Goal: Transaction & Acquisition: Purchase product/service

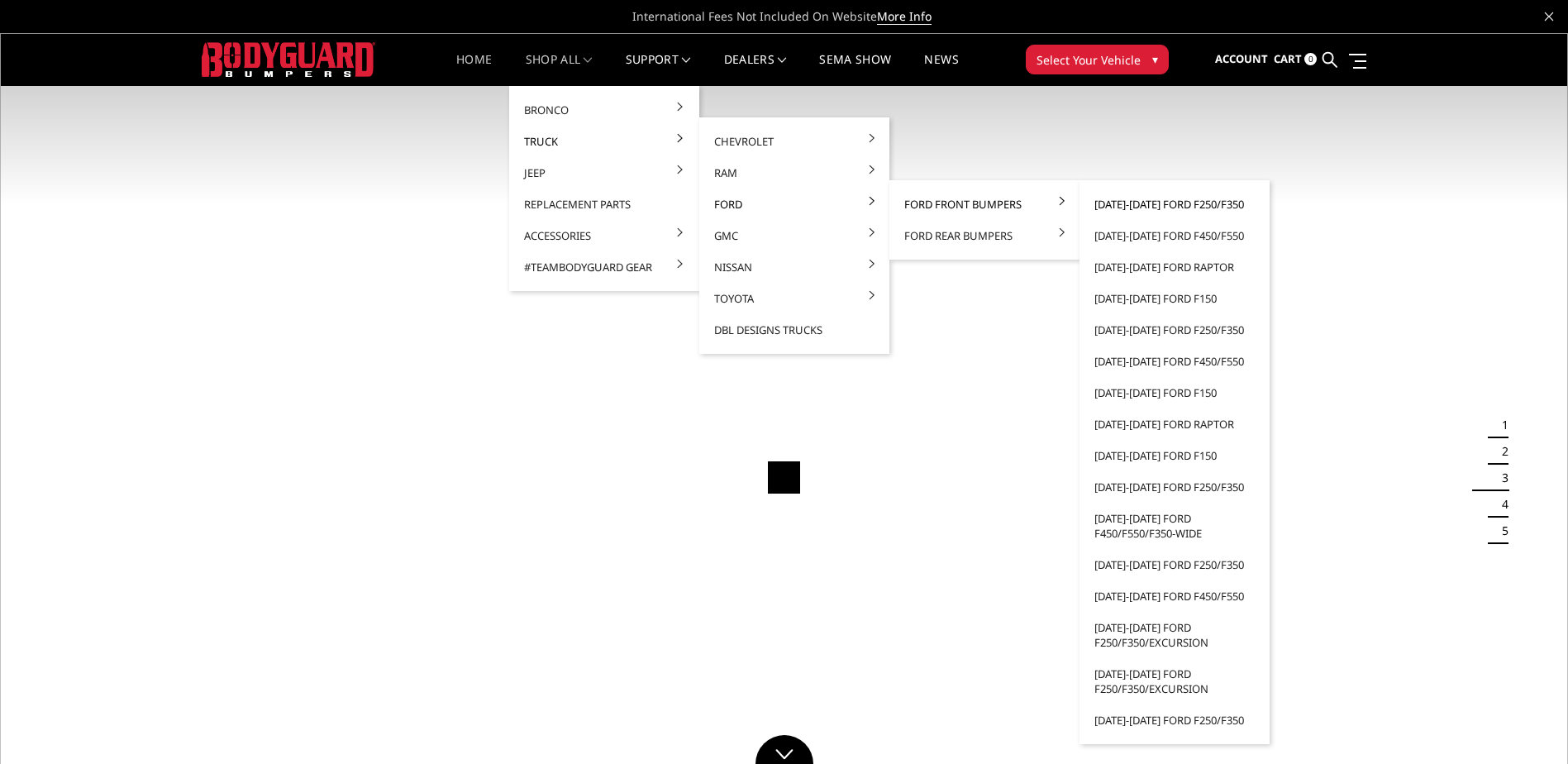
click at [1133, 205] on link "[DATE]-[DATE] Ford F250/F350" at bounding box center [1175, 205] width 177 height 32
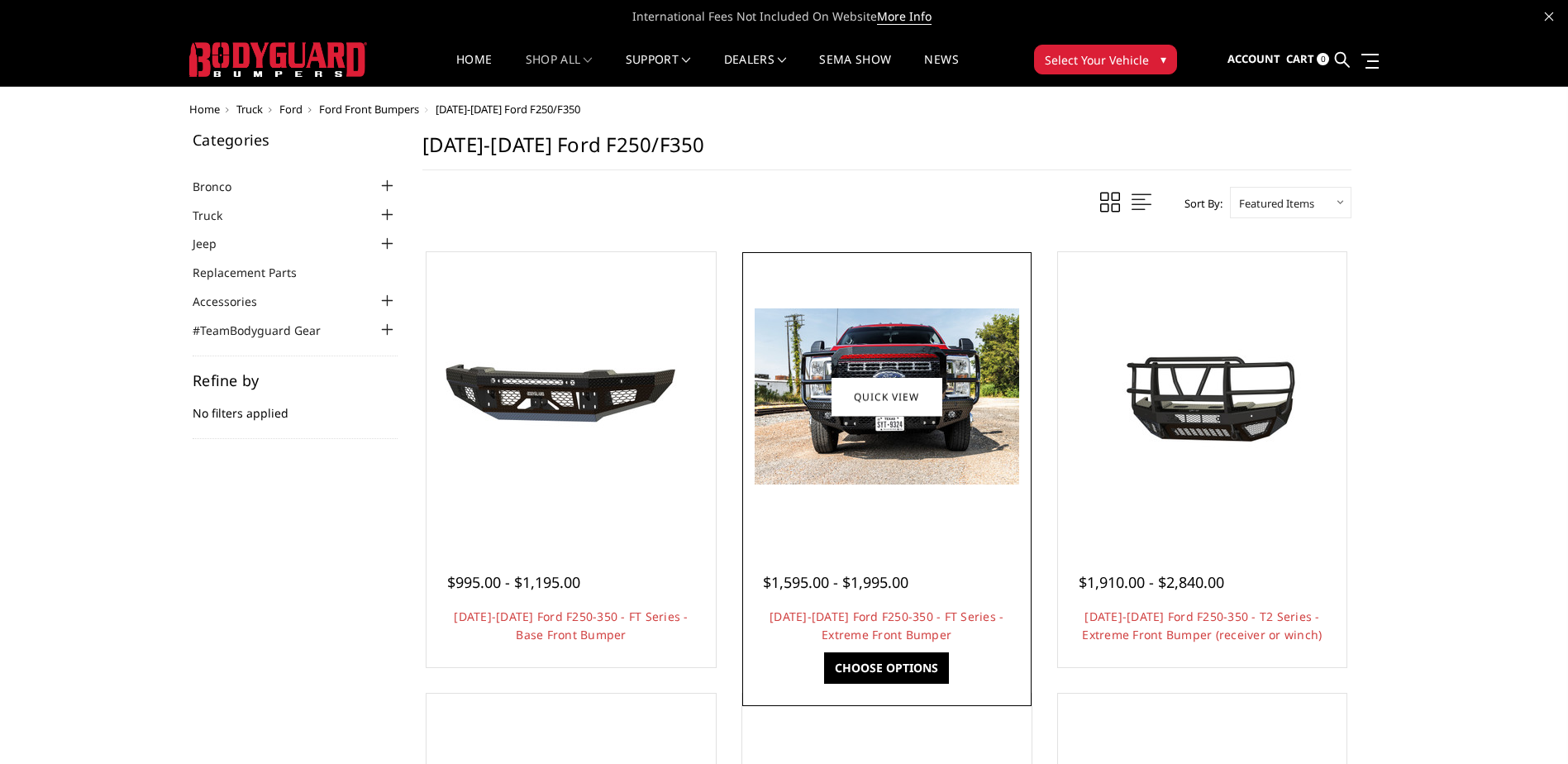
click at [908, 481] on img at bounding box center [887, 397] width 264 height 176
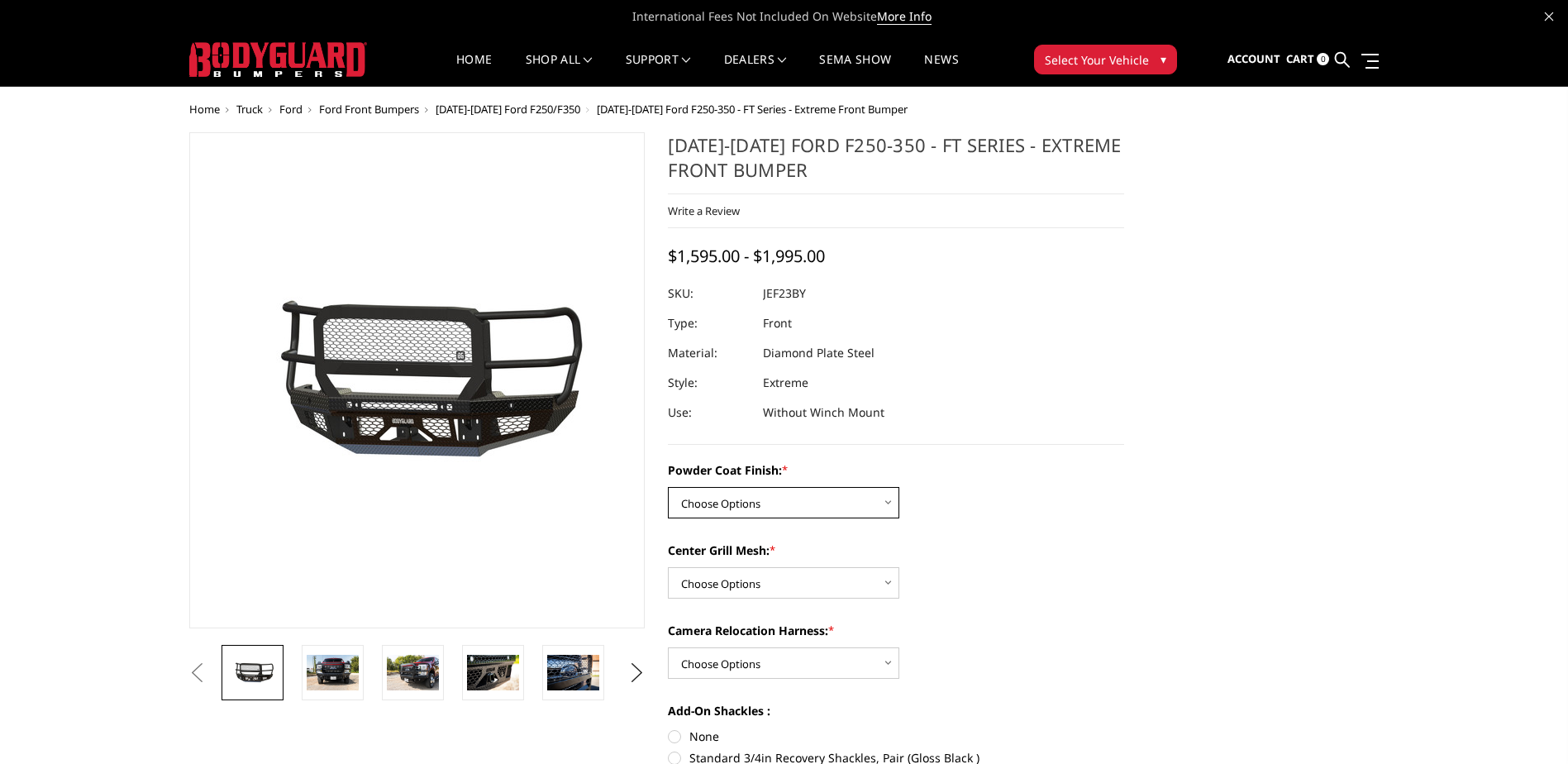
click at [802, 503] on select "Choose Options Bare Metal Gloss Black Powder Coat Textured Black Powder Coat" at bounding box center [783, 503] width 231 height 32
select select "3265"
click at [668, 487] on select "Choose Options Bare Metal Gloss Black Powder Coat Textured Black Powder Coat" at bounding box center [783, 503] width 231 height 32
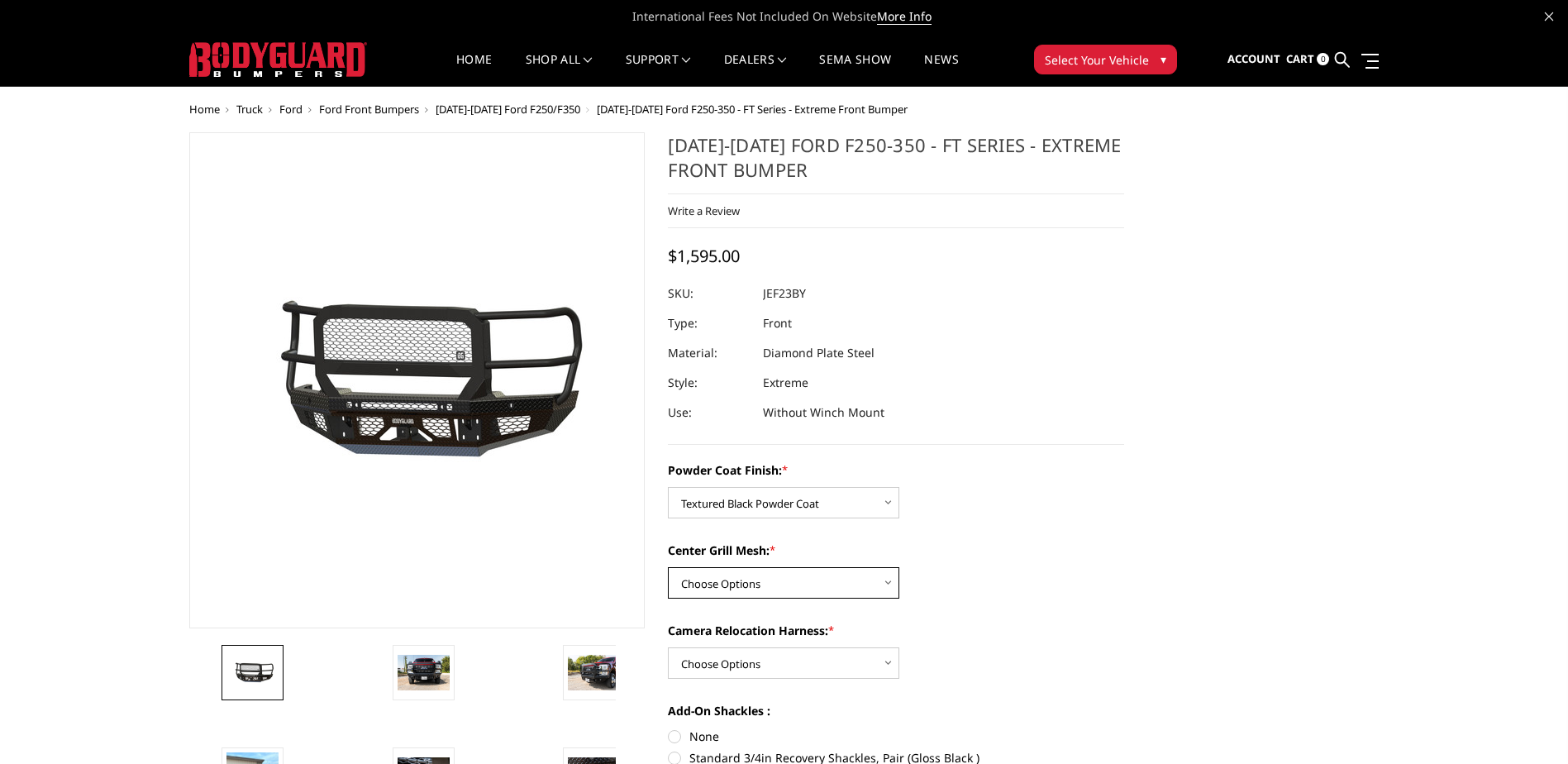
click at [844, 586] on select "Choose Options WITH Expanded Metal in Center Grill WITHOUT Expanded Metal in Ce…" at bounding box center [783, 583] width 231 height 32
select select "3266"
click at [668, 567] on select "Choose Options WITH Expanded Metal in Center Grill WITHOUT Expanded Metal in Ce…" at bounding box center [783, 583] width 231 height 32
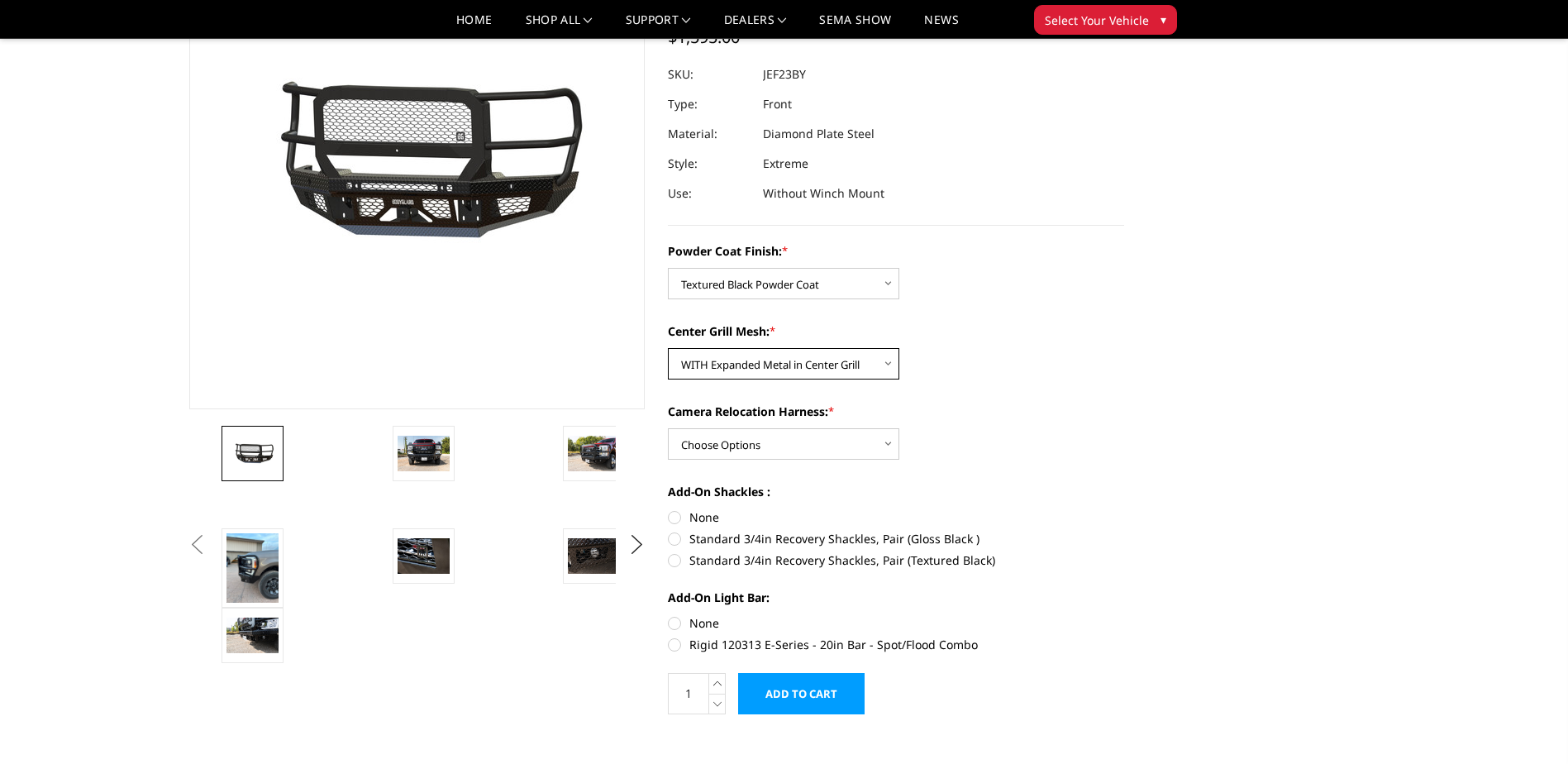
scroll to position [248, 0]
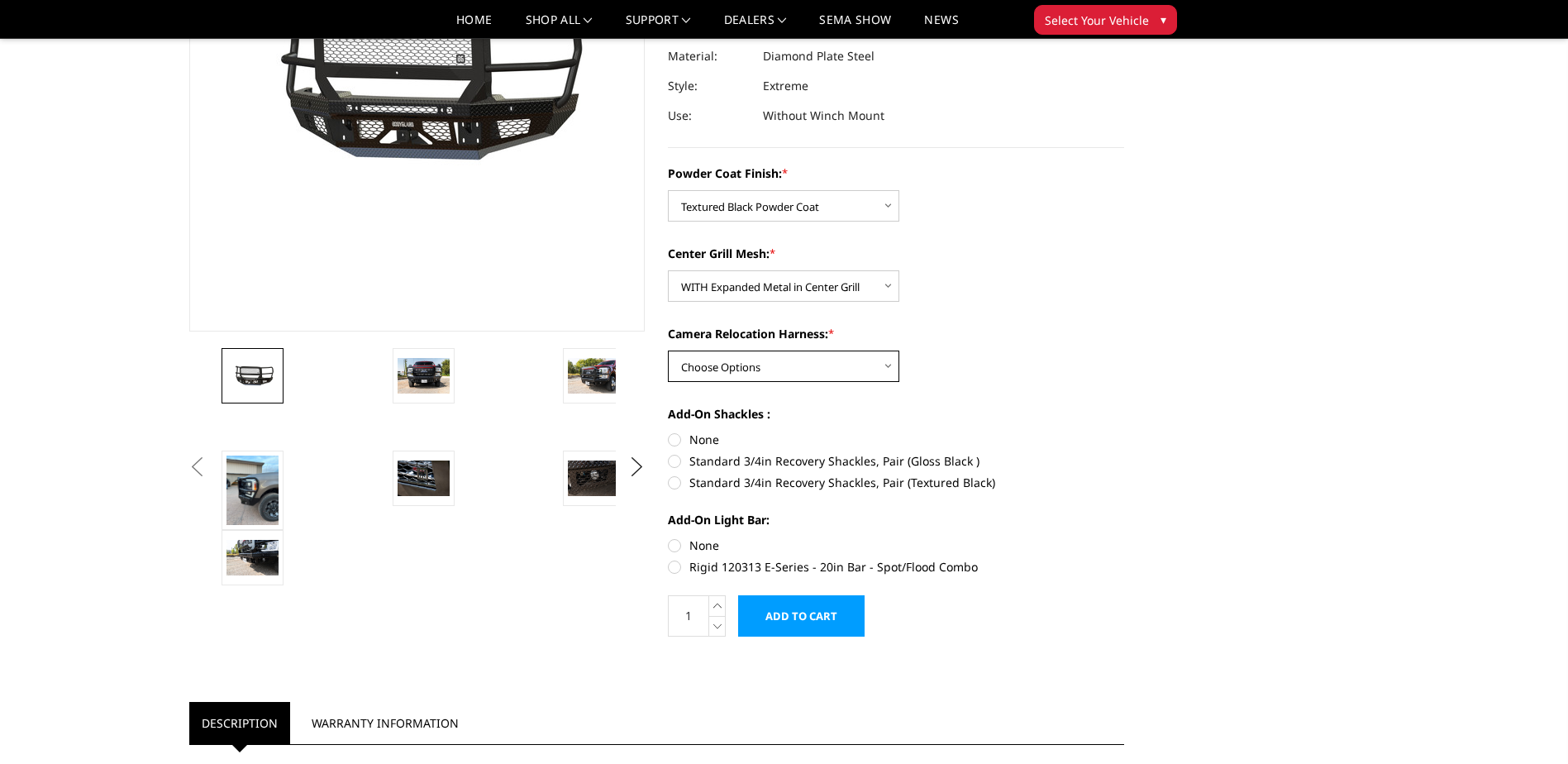
click at [785, 364] on select "Choose Options WITH Camera Relocation Harness WITHOUT Camera Relocation Harness" at bounding box center [783, 367] width 231 height 32
select select "3268"
click at [668, 351] on select "Choose Options WITH Camera Relocation Harness WITHOUT Camera Relocation Harness" at bounding box center [783, 367] width 231 height 32
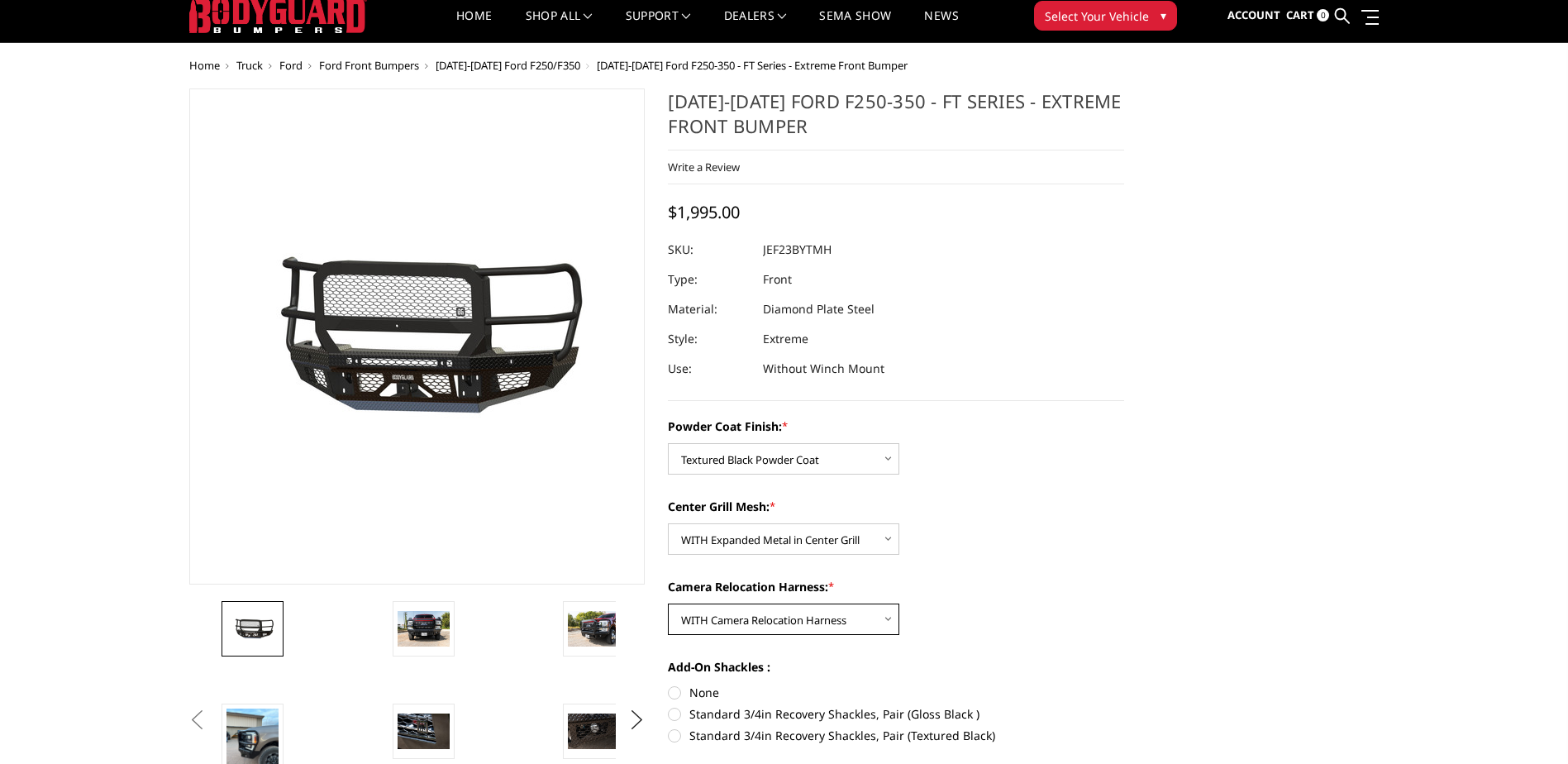
scroll to position [82, 0]
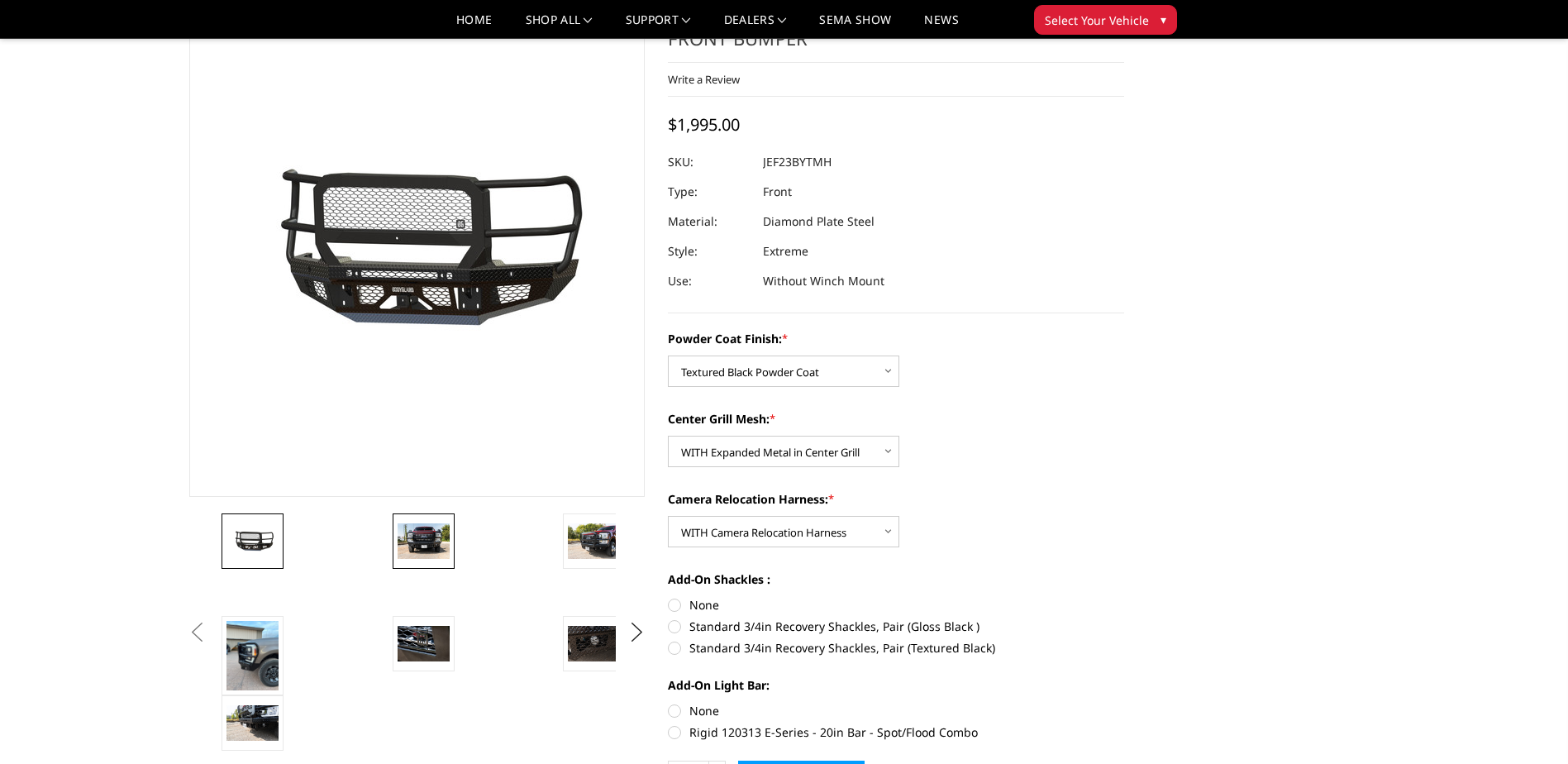
click at [438, 540] on img at bounding box center [423, 540] width 52 height 35
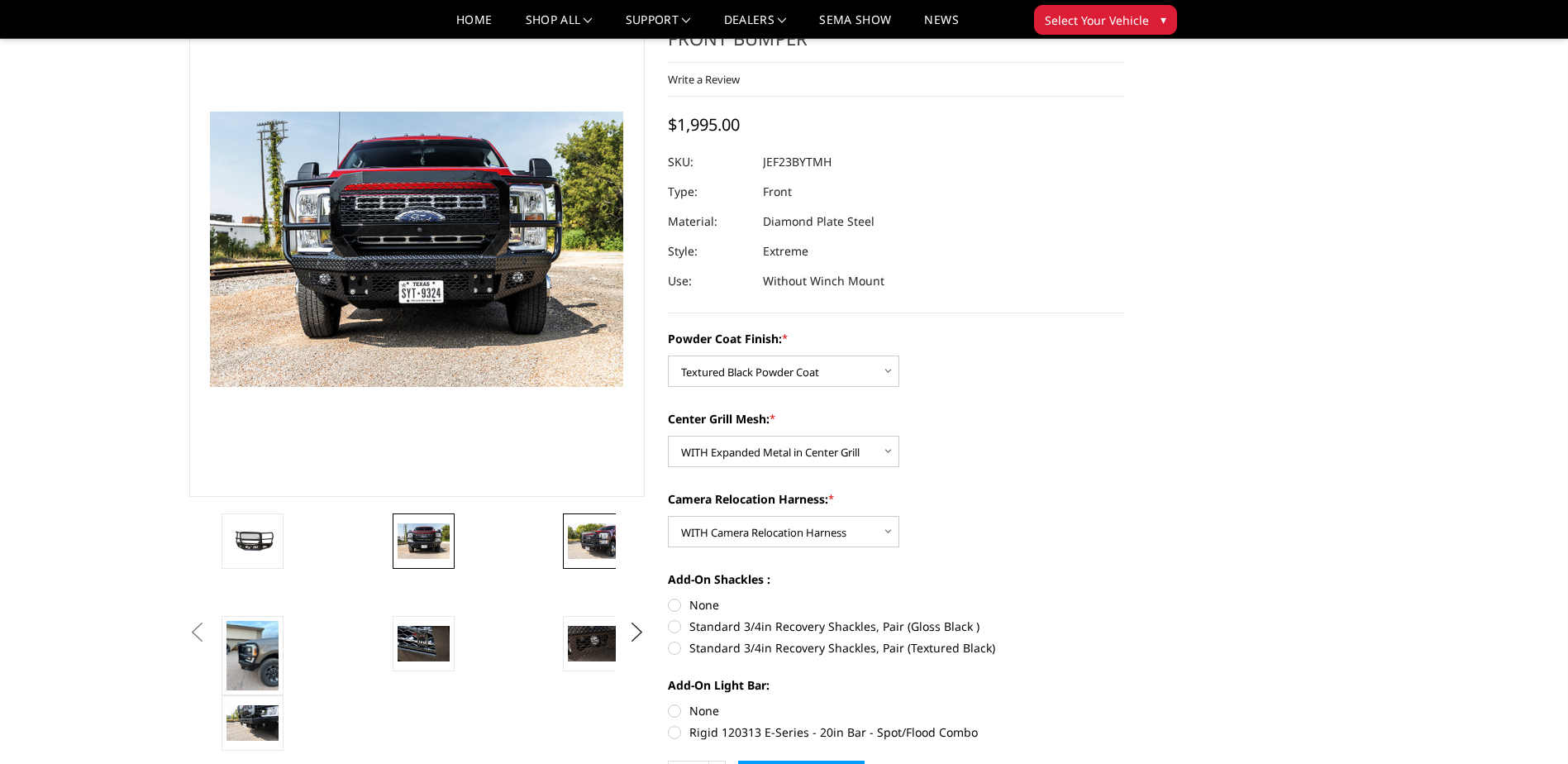
click at [590, 547] on img at bounding box center [594, 540] width 52 height 35
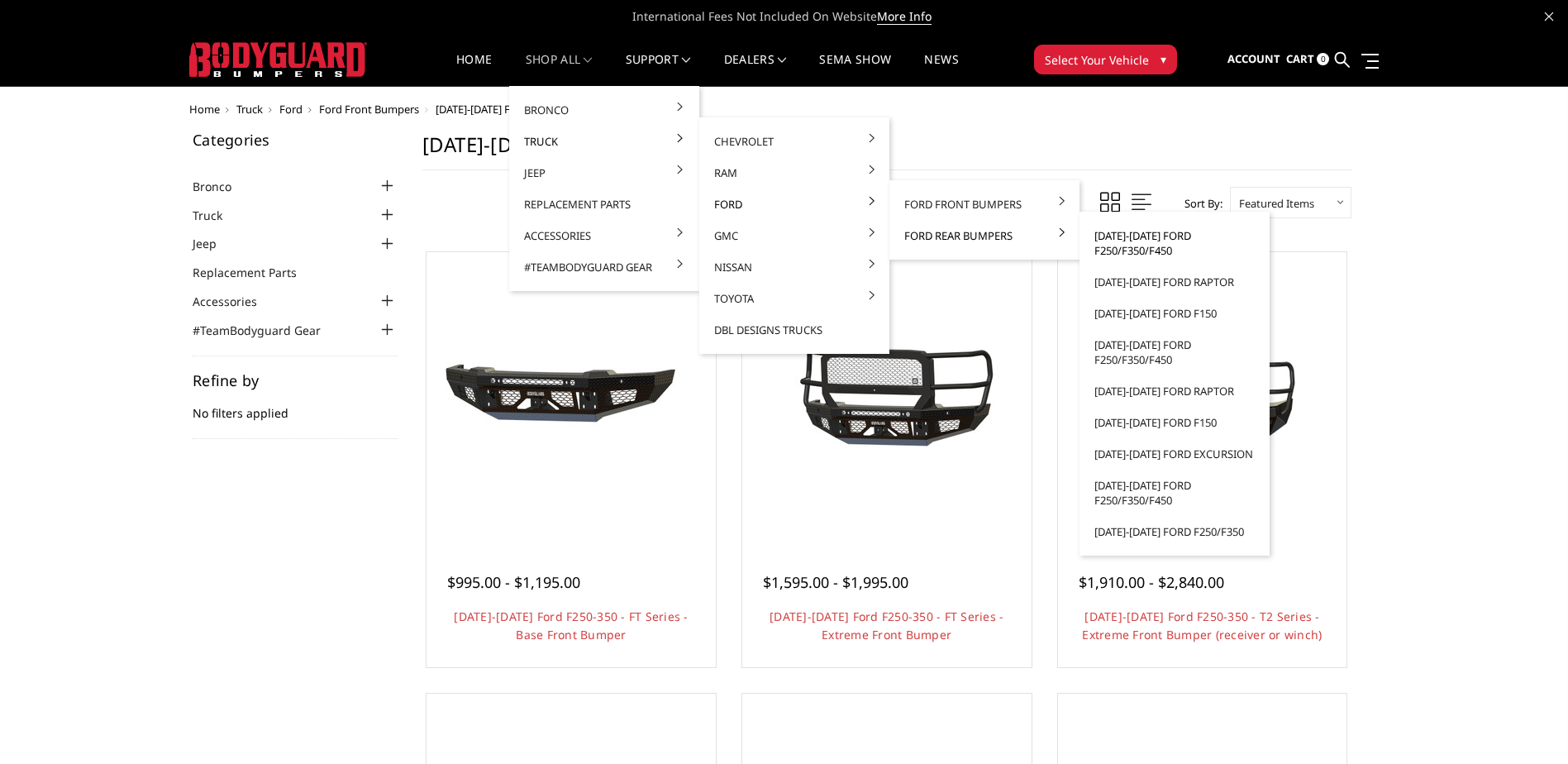
click at [1109, 252] on link "[DATE]-[DATE] Ford F250/F350/F450" at bounding box center [1175, 243] width 177 height 47
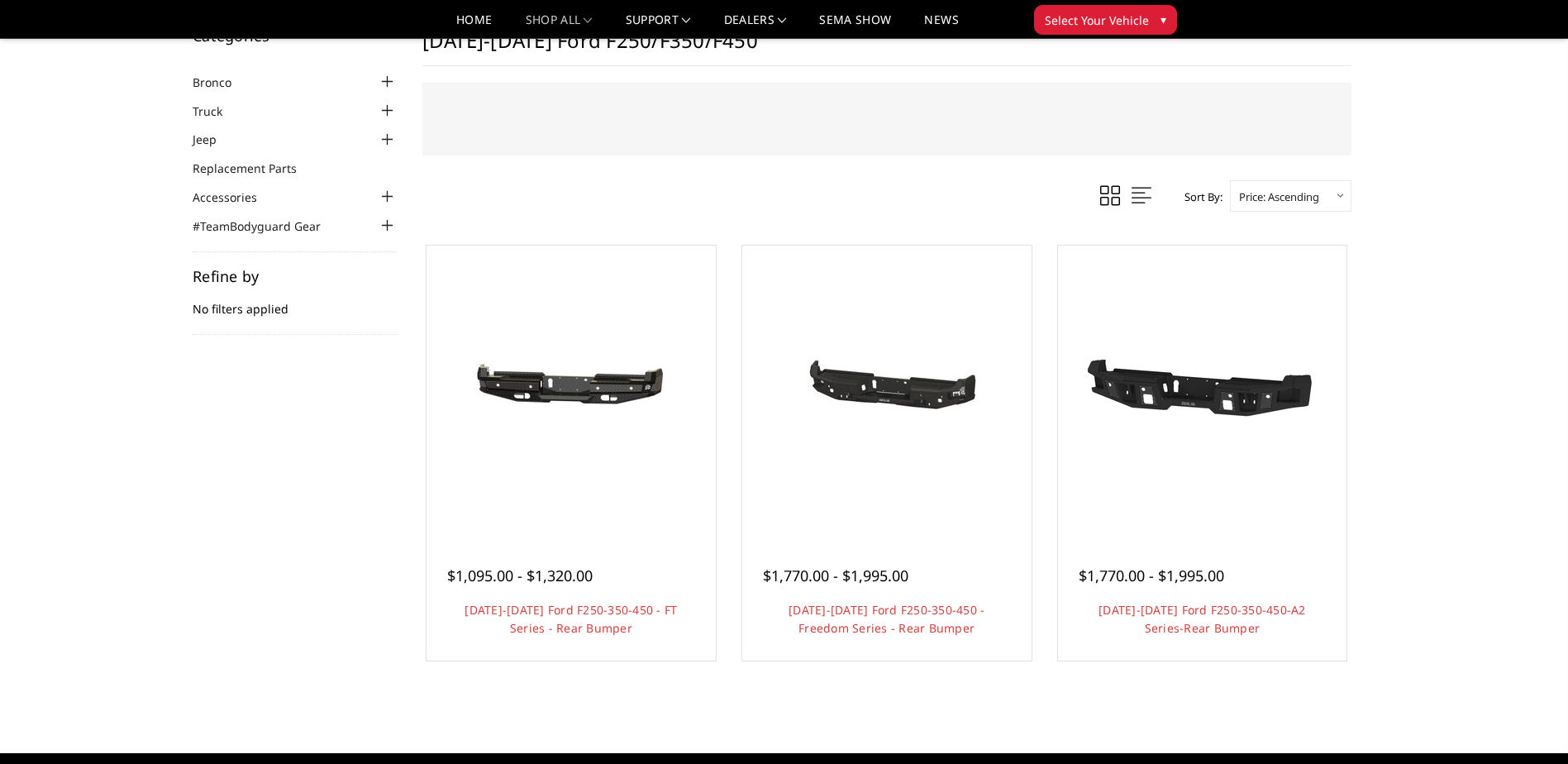
scroll to position [248, 0]
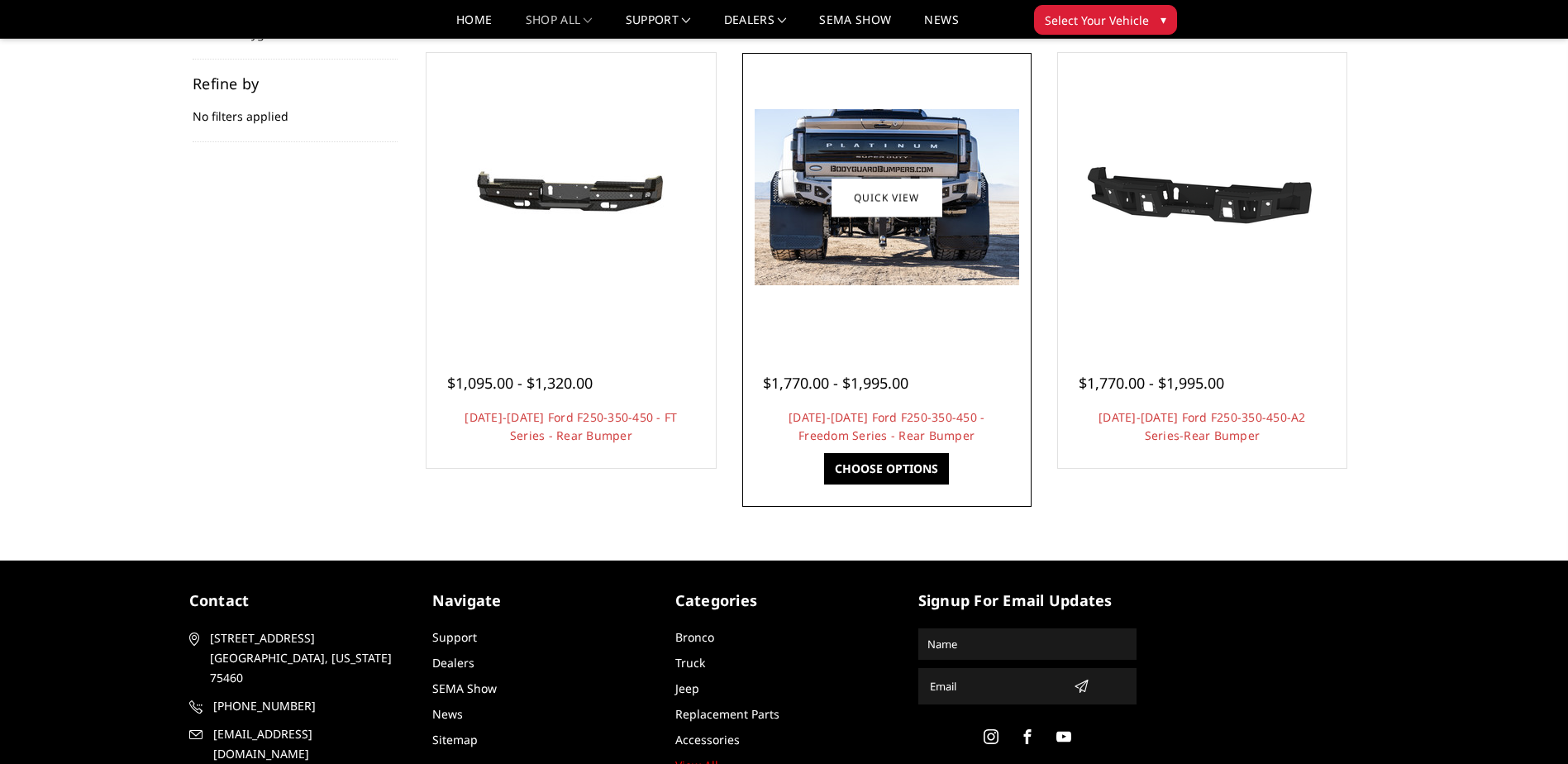
click at [844, 306] on div at bounding box center [887, 198] width 281 height 281
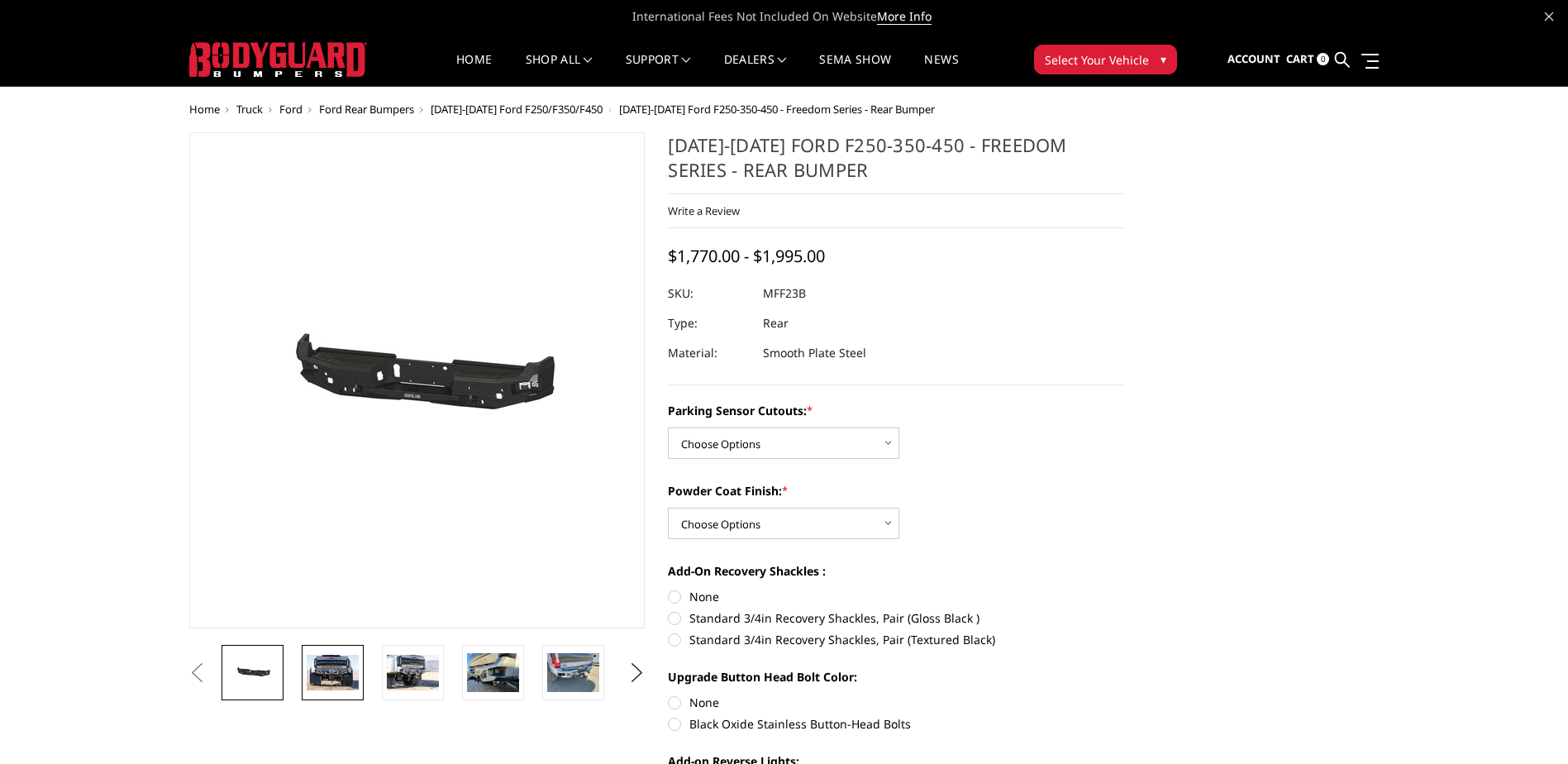
click at [343, 686] on img at bounding box center [333, 672] width 52 height 35
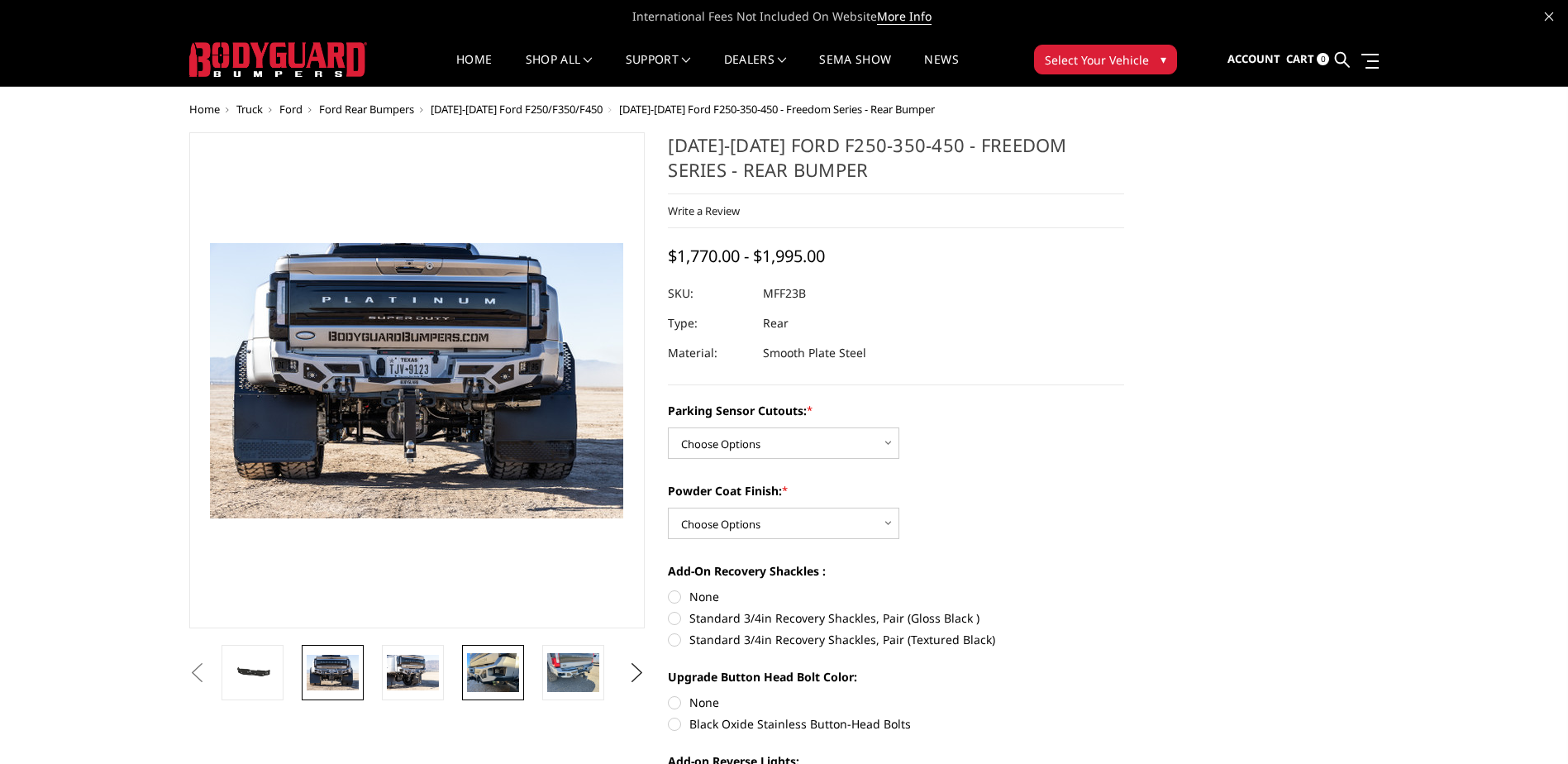
click at [486, 683] on img at bounding box center [493, 672] width 52 height 39
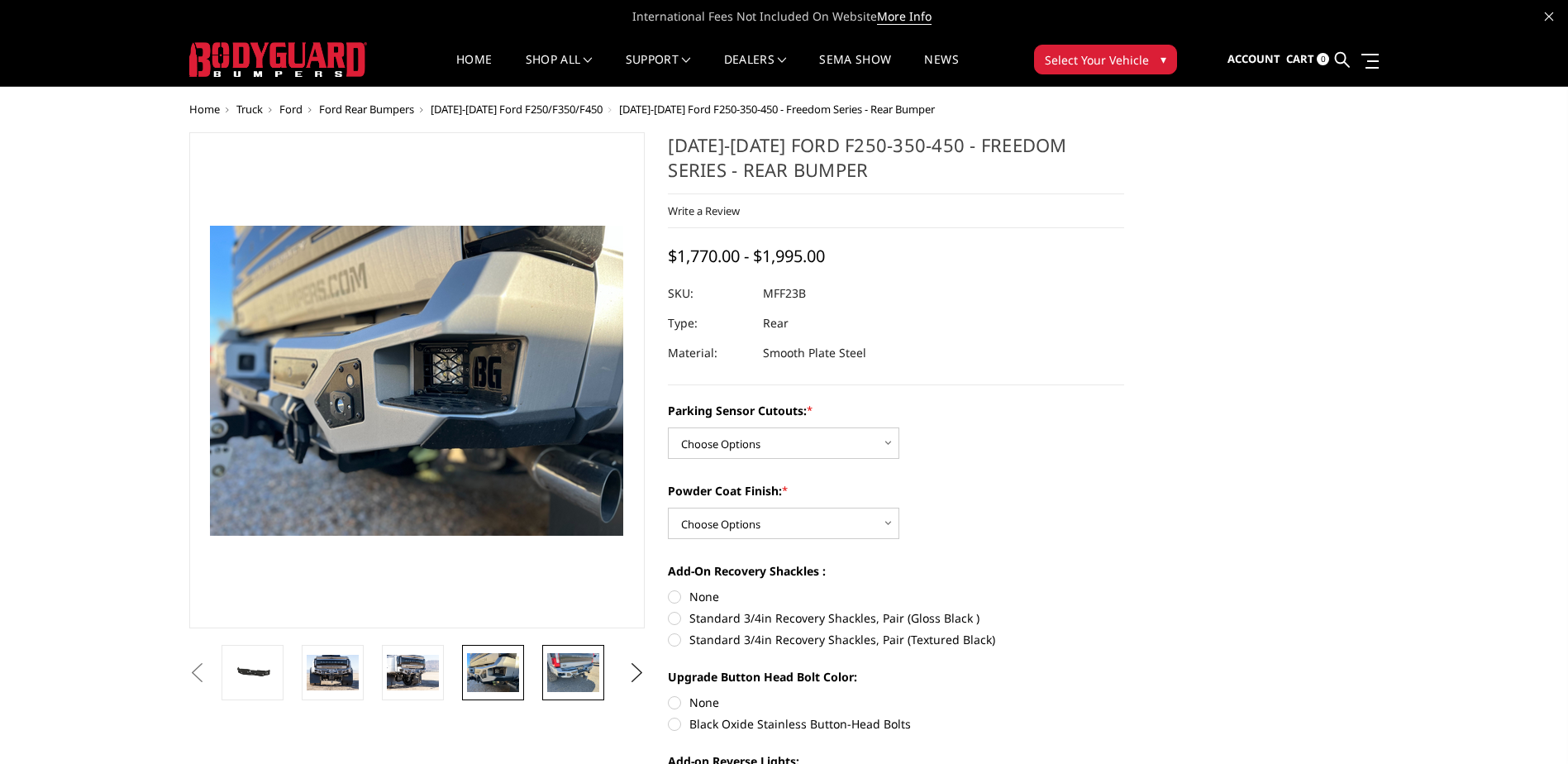
click at [556, 677] on img at bounding box center [573, 672] width 52 height 39
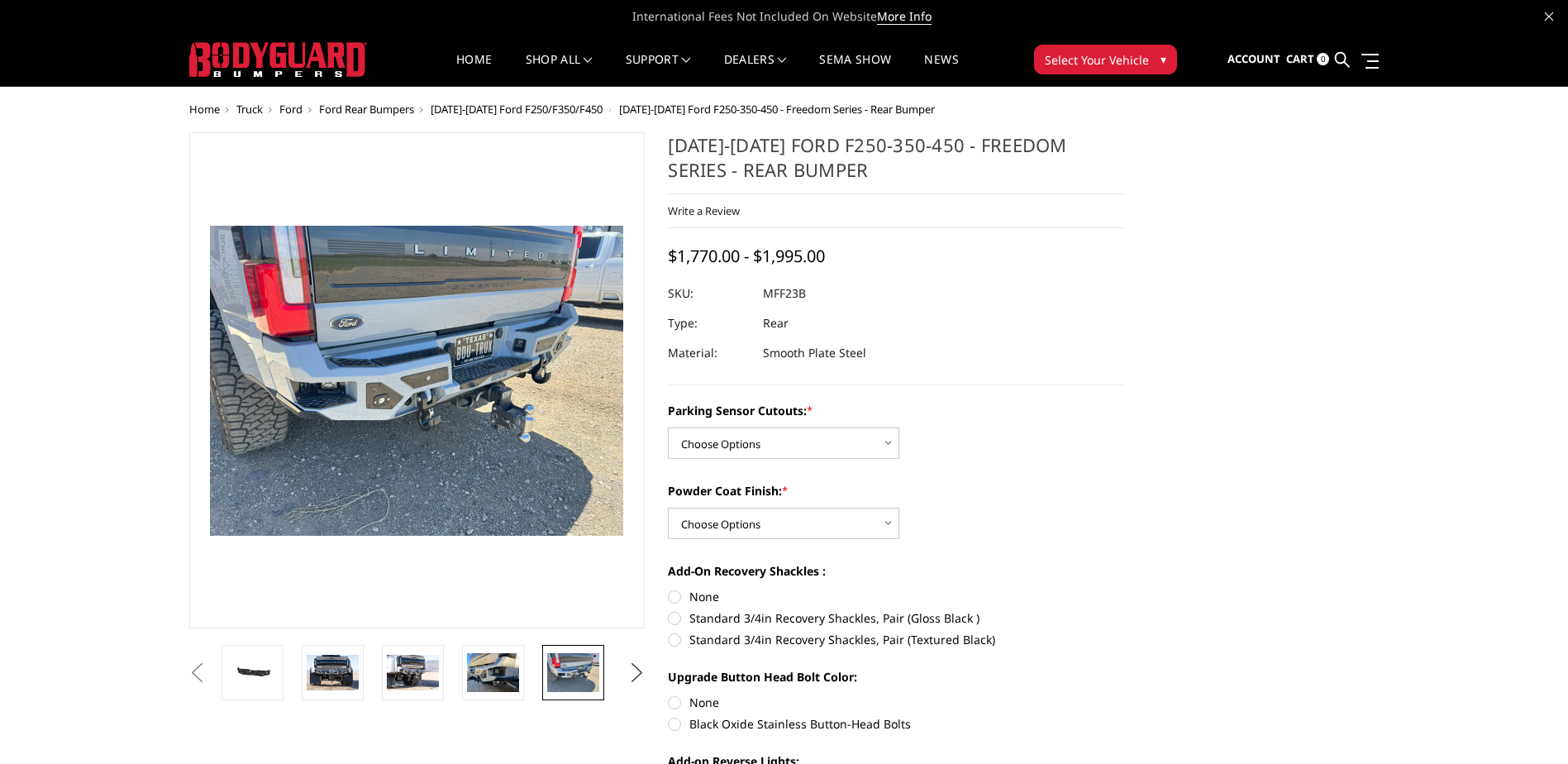
click at [633, 671] on button "Next" at bounding box center [637, 673] width 25 height 25
click at [563, 671] on img at bounding box center [573, 672] width 52 height 39
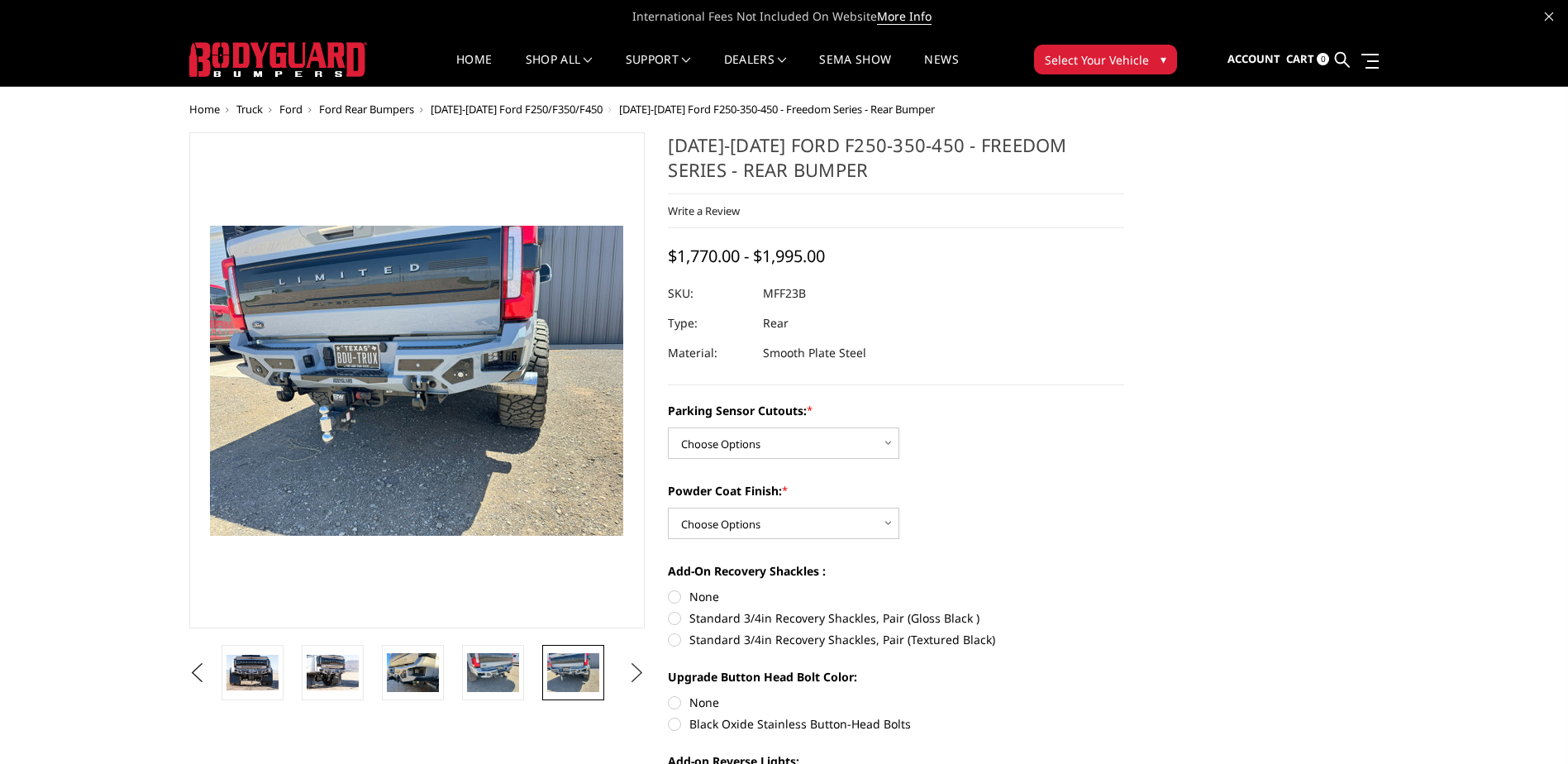
click at [630, 668] on button "Next" at bounding box center [637, 673] width 25 height 25
click at [576, 670] on img at bounding box center [573, 672] width 52 height 35
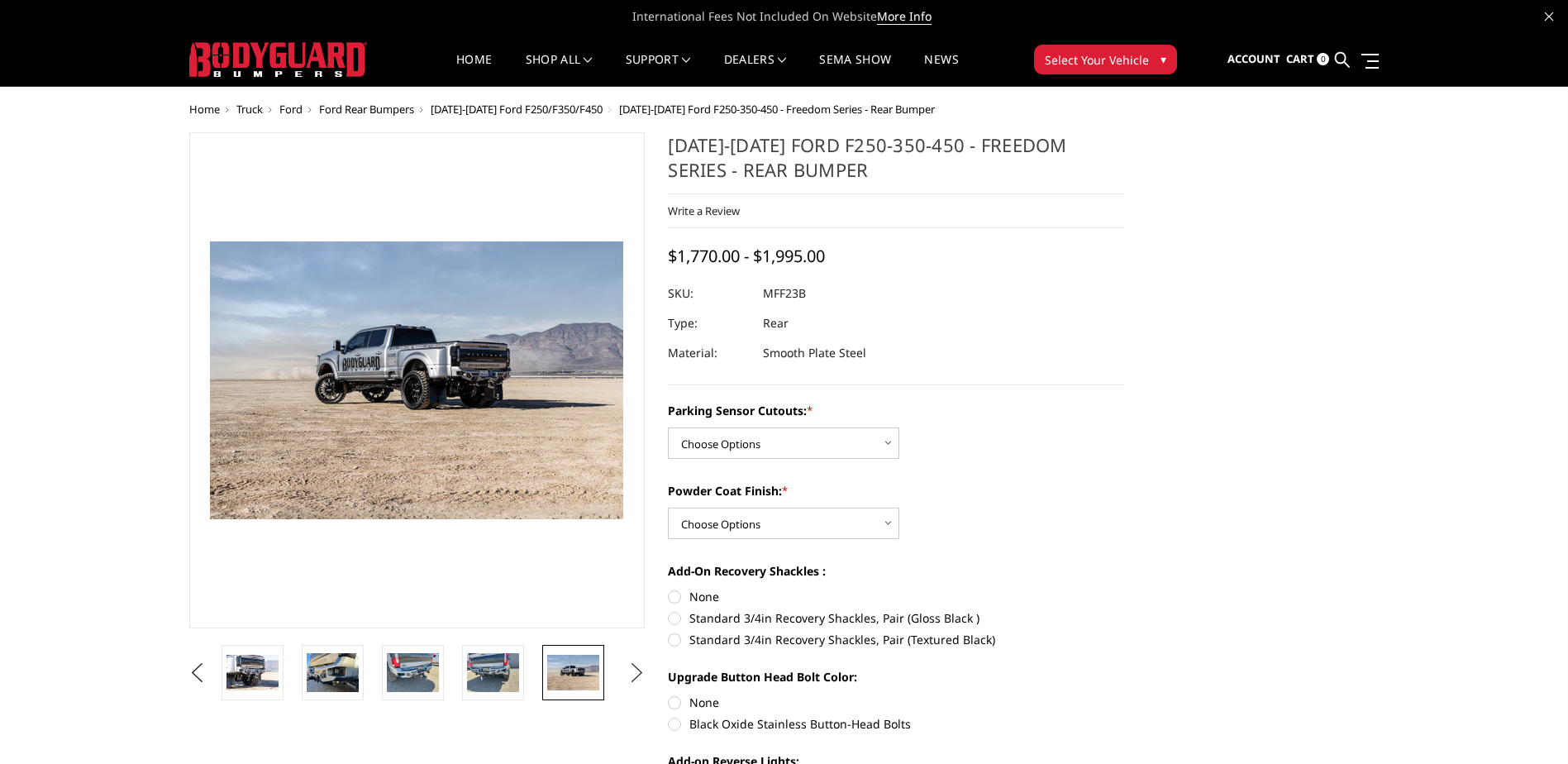
click at [643, 676] on button "Next" at bounding box center [637, 673] width 25 height 25
click at [582, 677] on img at bounding box center [573, 672] width 52 height 35
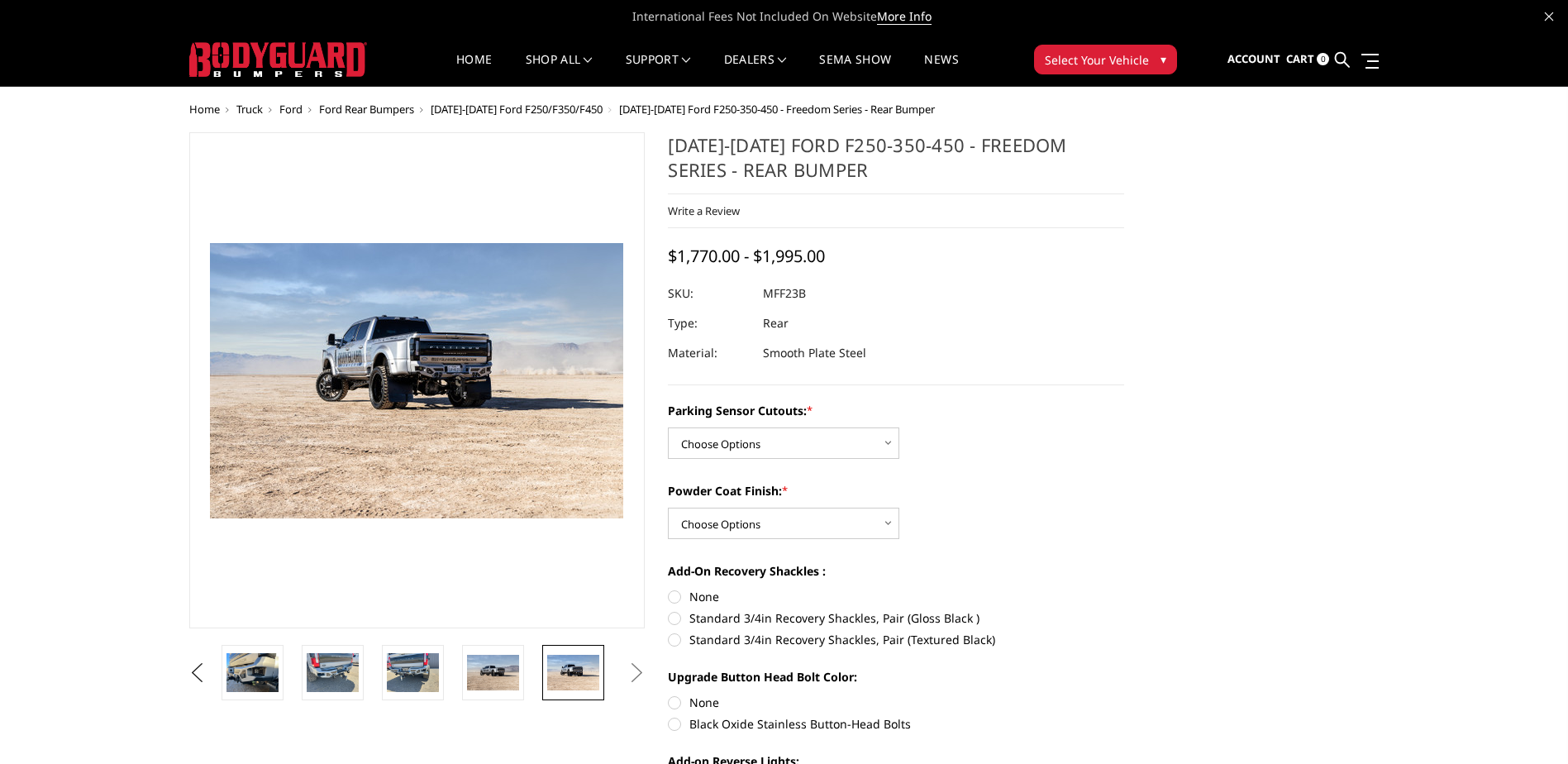
click at [639, 671] on button "Next" at bounding box center [637, 673] width 25 height 25
click at [630, 678] on button "Next" at bounding box center [637, 673] width 25 height 25
click at [192, 671] on button "Previous" at bounding box center [198, 673] width 25 height 25
click at [192, 672] on button "Previous" at bounding box center [198, 673] width 25 height 25
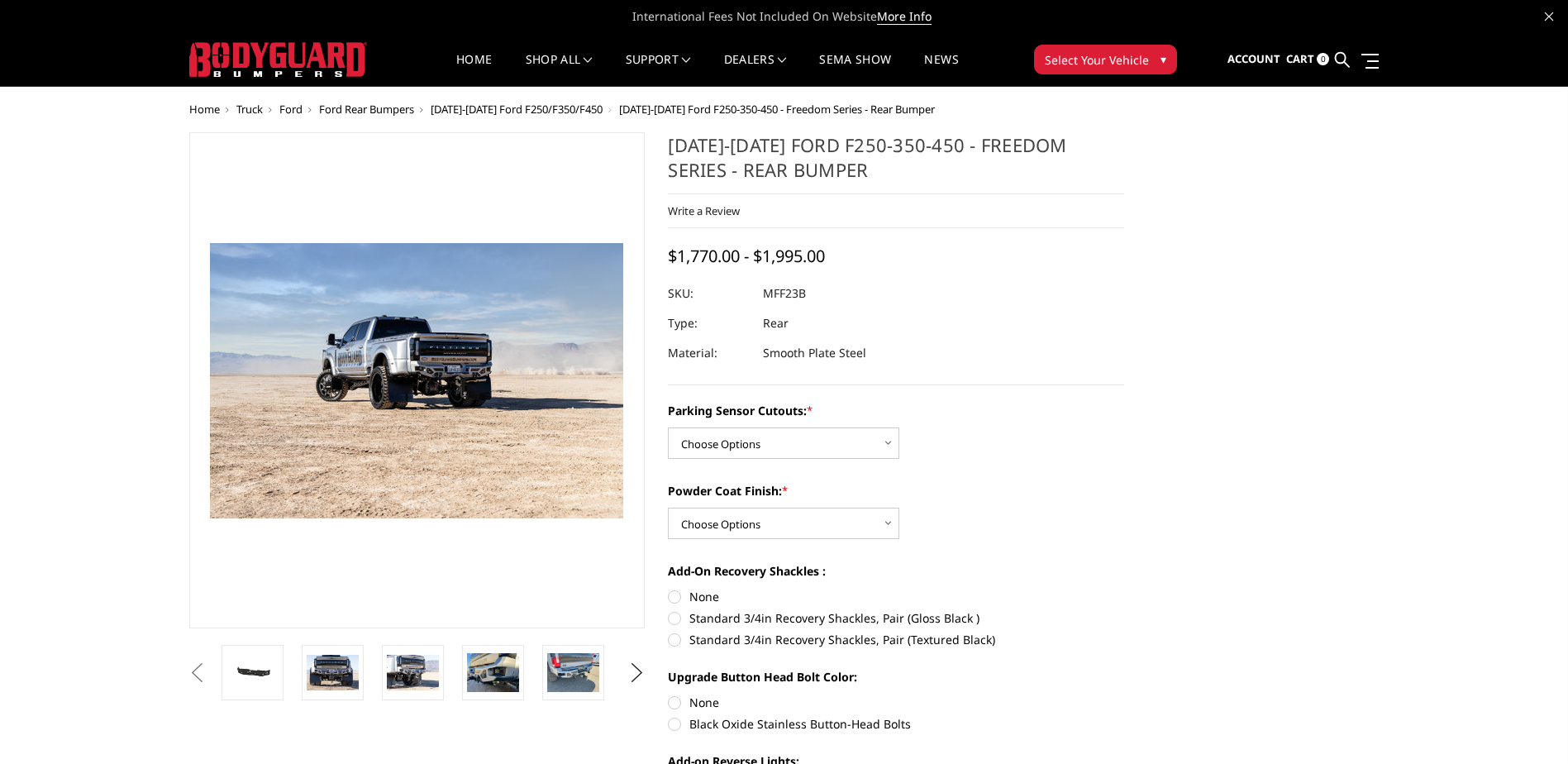
click at [192, 673] on button "Previous" at bounding box center [198, 673] width 25 height 25
click at [210, 673] on button "Previous" at bounding box center [198, 673] width 25 height 25
click at [210, 667] on button "Previous" at bounding box center [198, 673] width 25 height 25
click at [278, 681] on img at bounding box center [252, 673] width 52 height 25
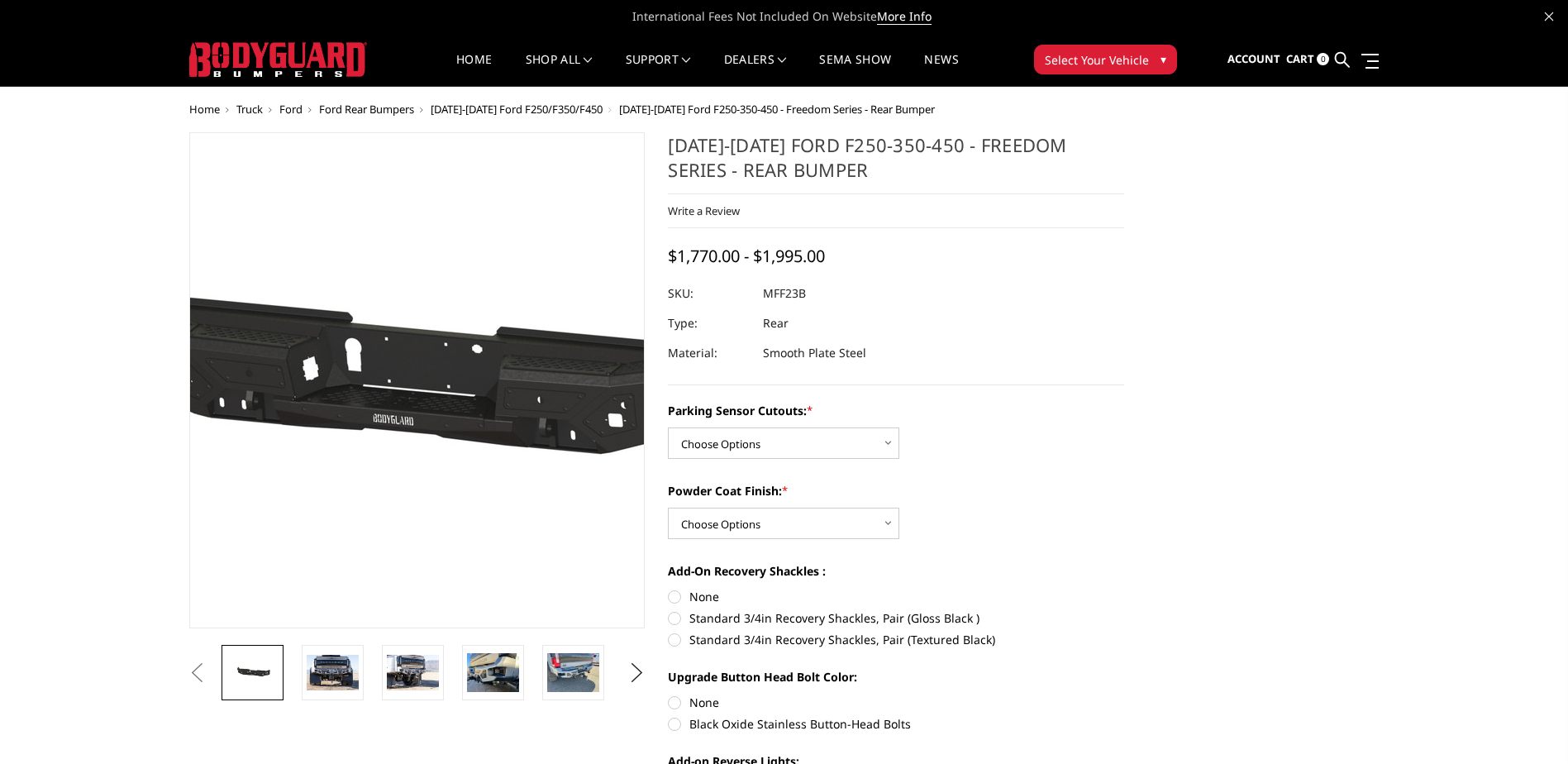
click at [422, 441] on img at bounding box center [404, 380] width 1058 height 504
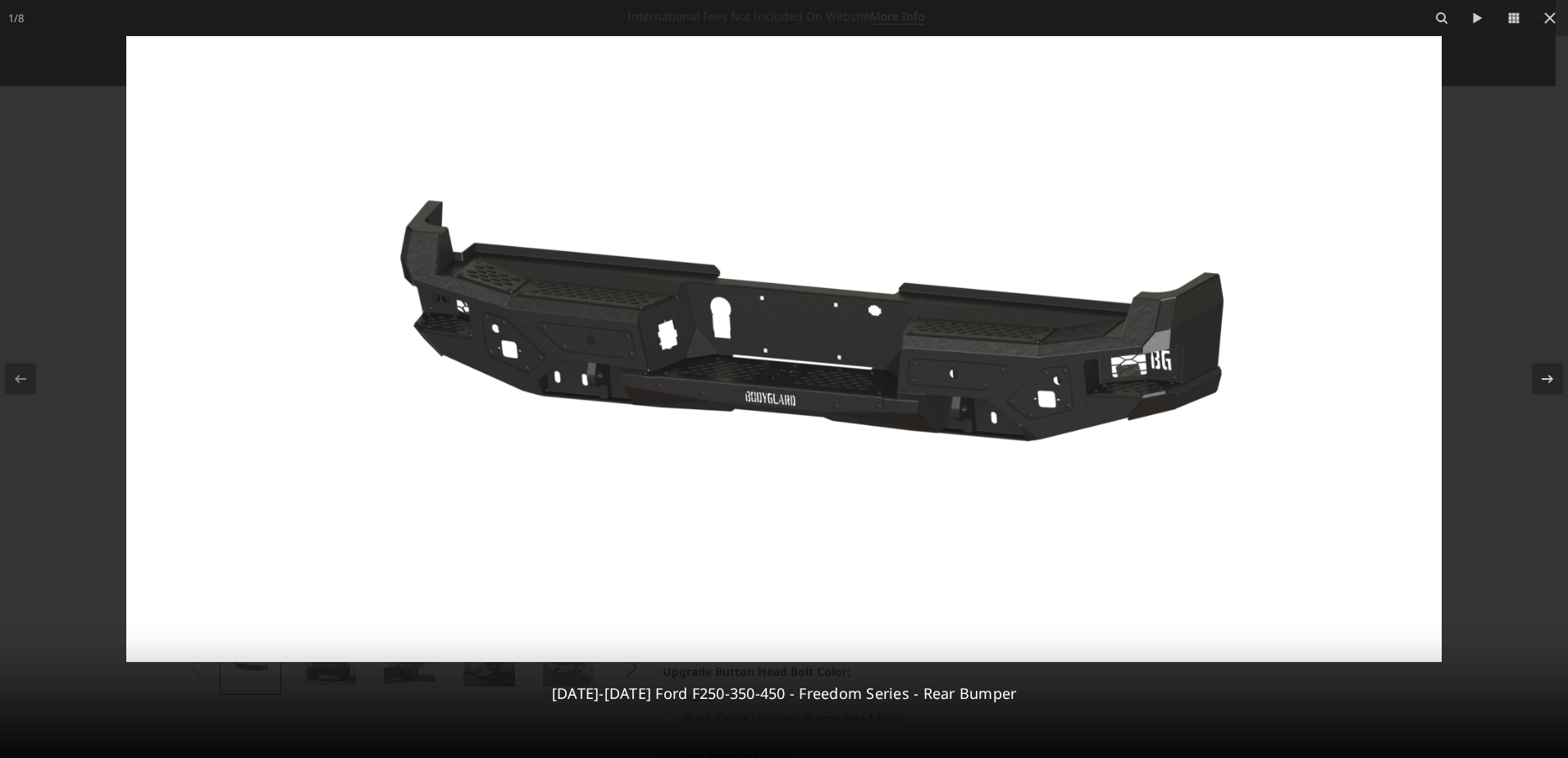
click at [1540, 172] on div at bounding box center [784, 379] width 1568 height 758
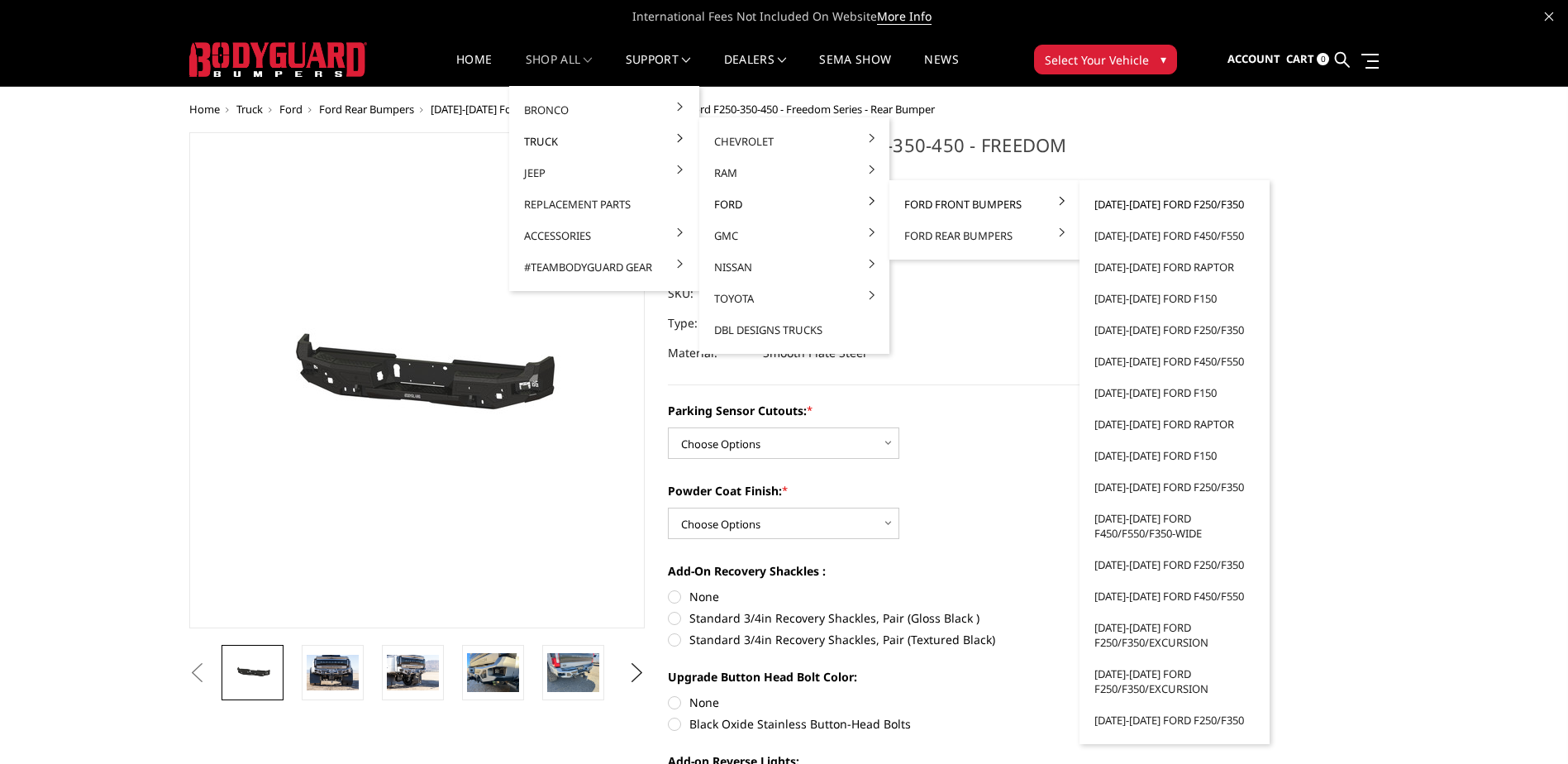
click at [1122, 204] on link "[DATE]-[DATE] Ford F250/F350" at bounding box center [1175, 205] width 177 height 32
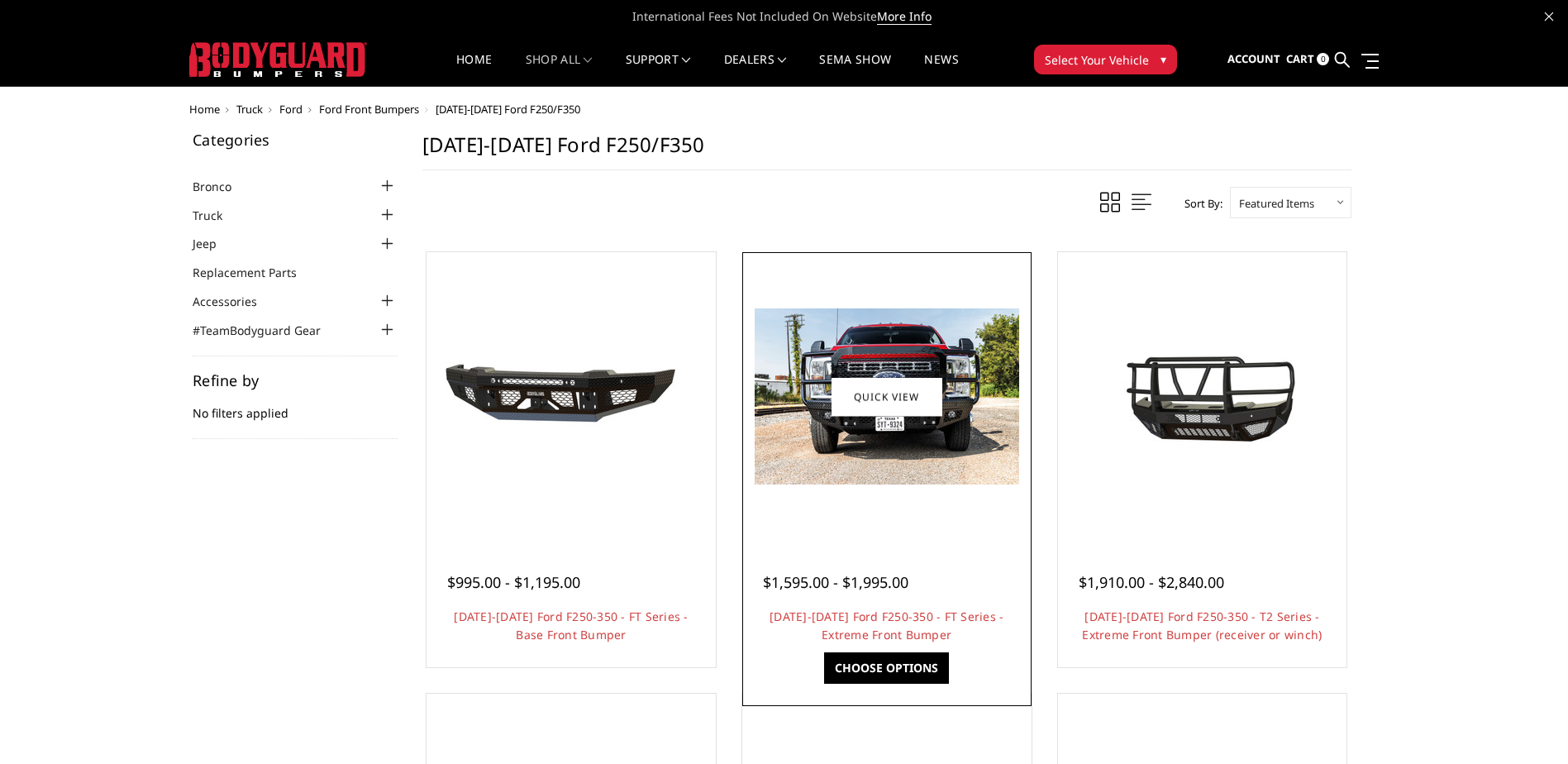
click at [894, 446] on img at bounding box center [887, 397] width 264 height 176
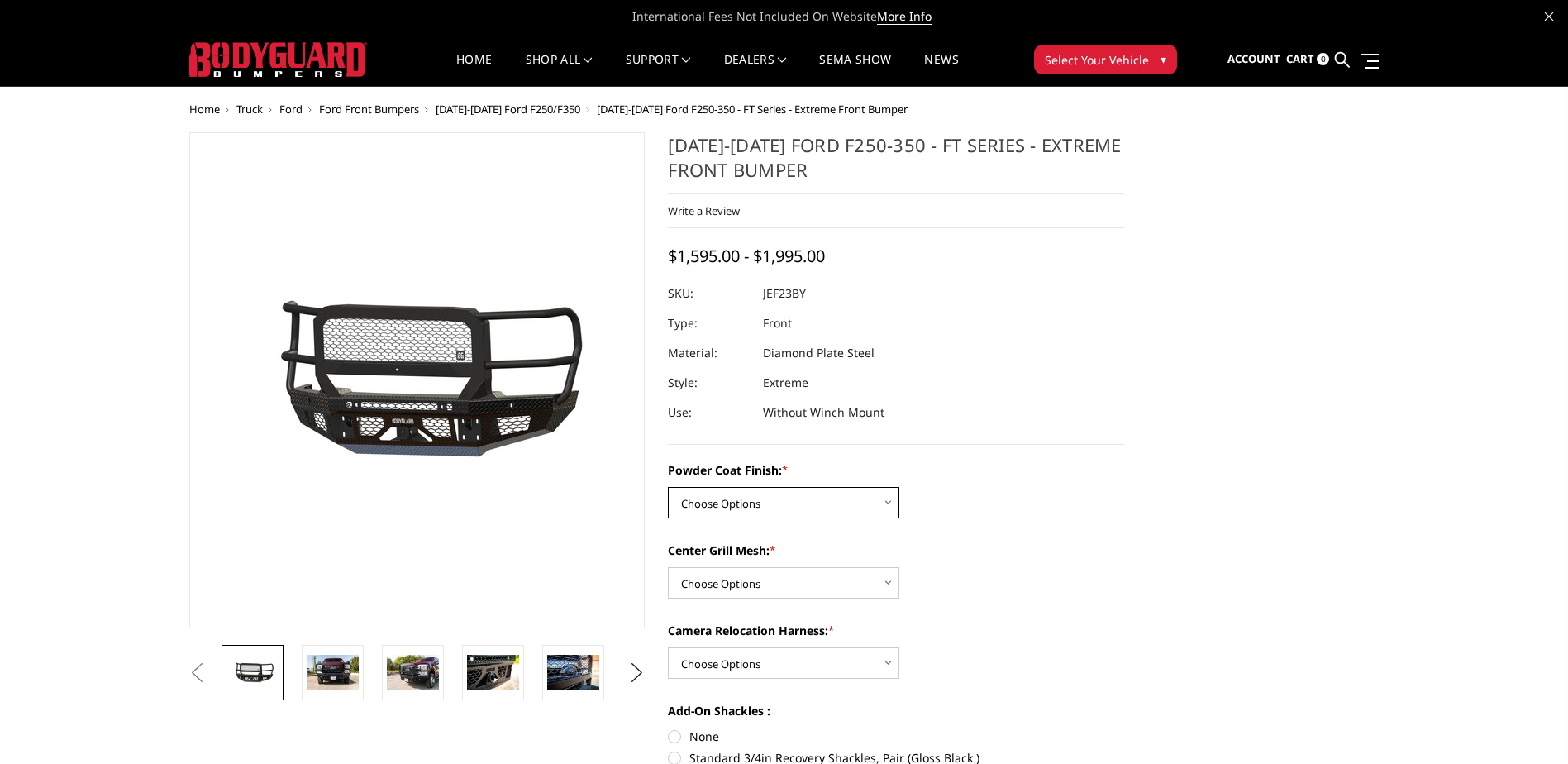
click at [785, 506] on select "Choose Options Bare Metal Gloss Black Powder Coat Textured Black Powder Coat" at bounding box center [783, 503] width 231 height 32
select select "3265"
click at [668, 487] on select "Choose Options Bare Metal Gloss Black Powder Coat Textured Black Powder Coat" at bounding box center [783, 503] width 231 height 32
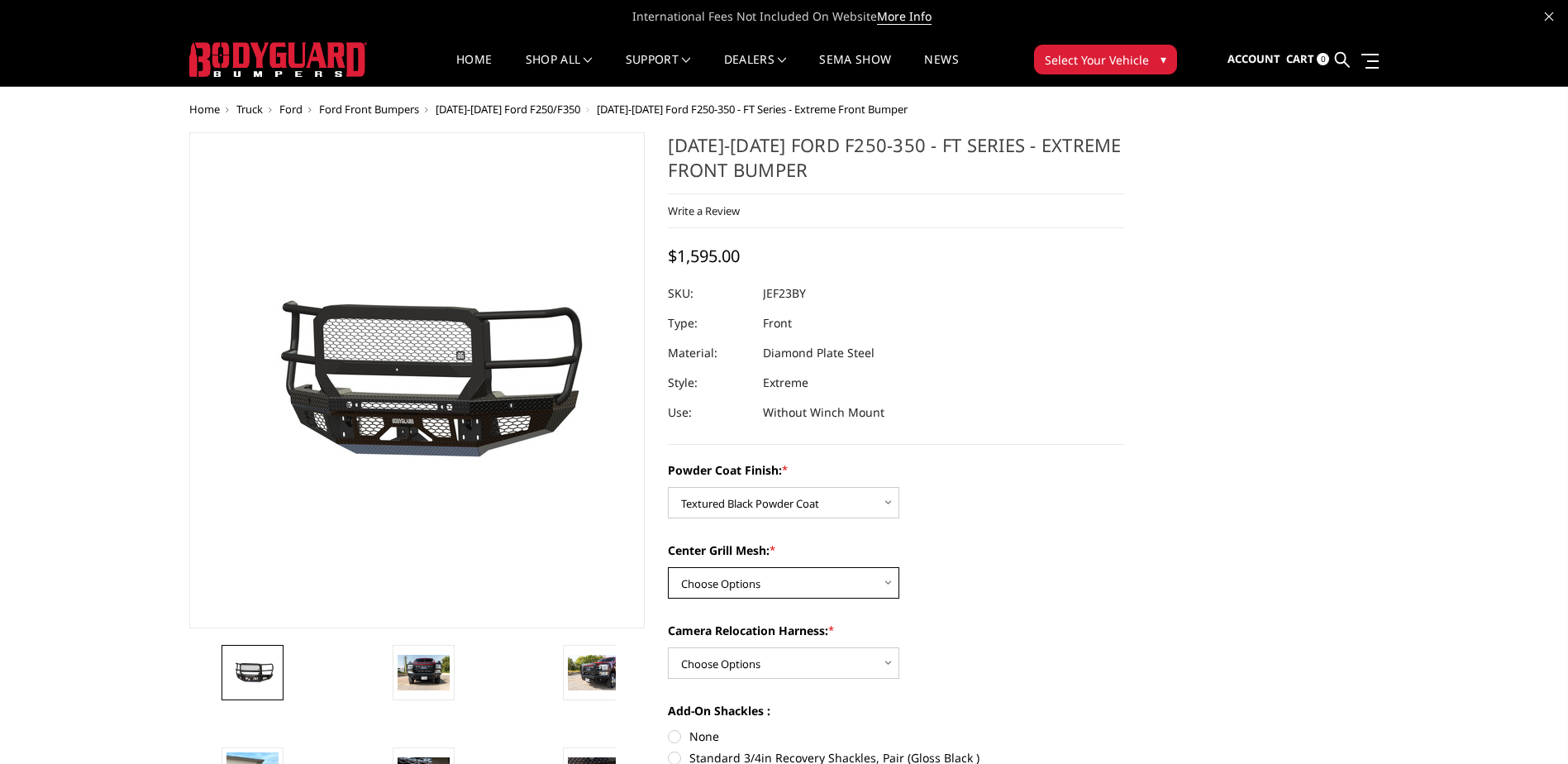
click at [752, 585] on select "Choose Options WITH Expanded Metal in Center Grill WITHOUT Expanded Metal in Ce…" at bounding box center [783, 583] width 231 height 32
select select "3266"
click at [668, 567] on select "Choose Options WITH Expanded Metal in Center Grill WITHOUT Expanded Metal in Ce…" at bounding box center [783, 583] width 231 height 32
